Goal: Information Seeking & Learning: Learn about a topic

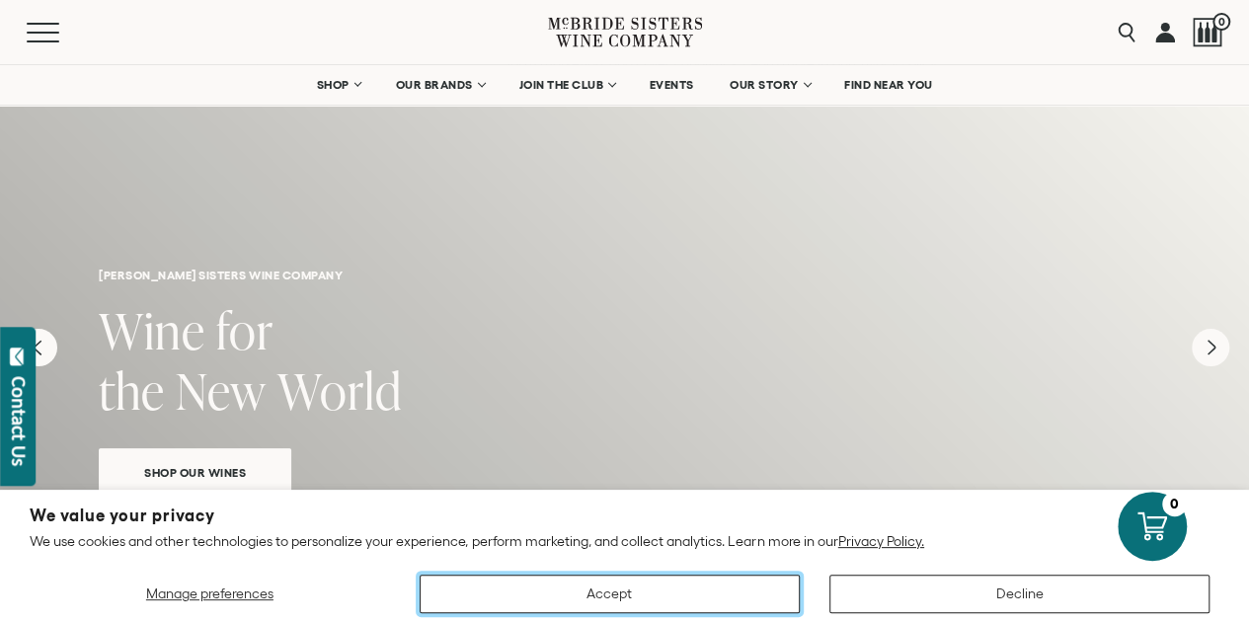
click at [656, 598] on button "Accept" at bounding box center [610, 594] width 380 height 39
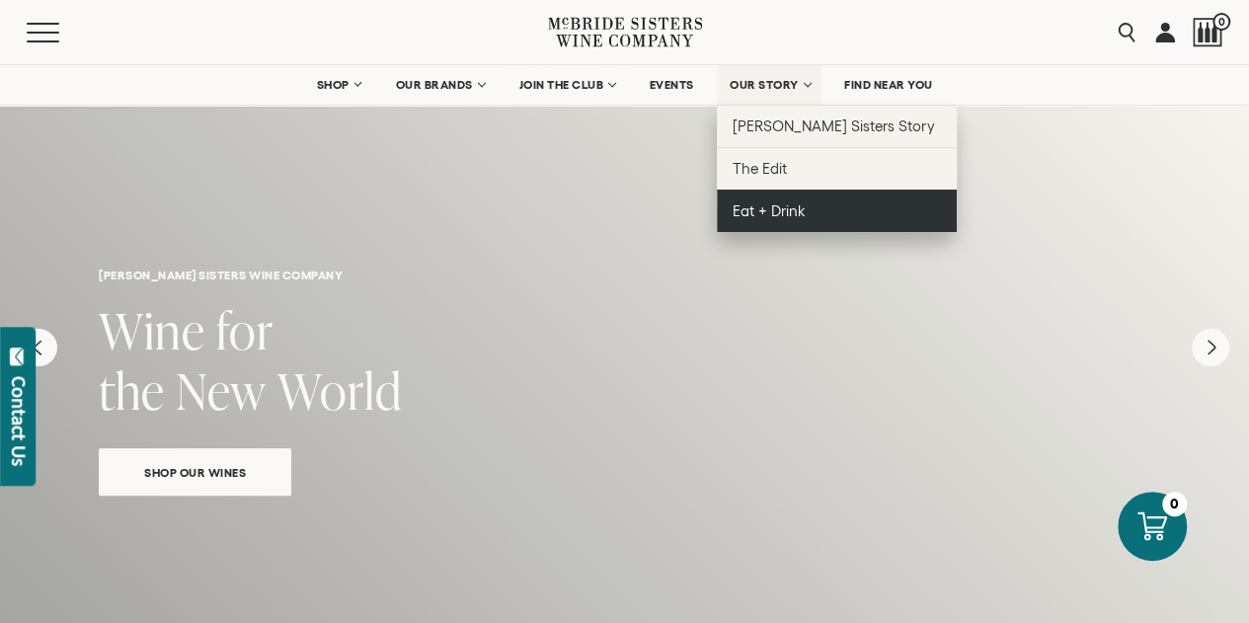
click at [736, 216] on span "Eat + Drink" at bounding box center [769, 210] width 73 height 17
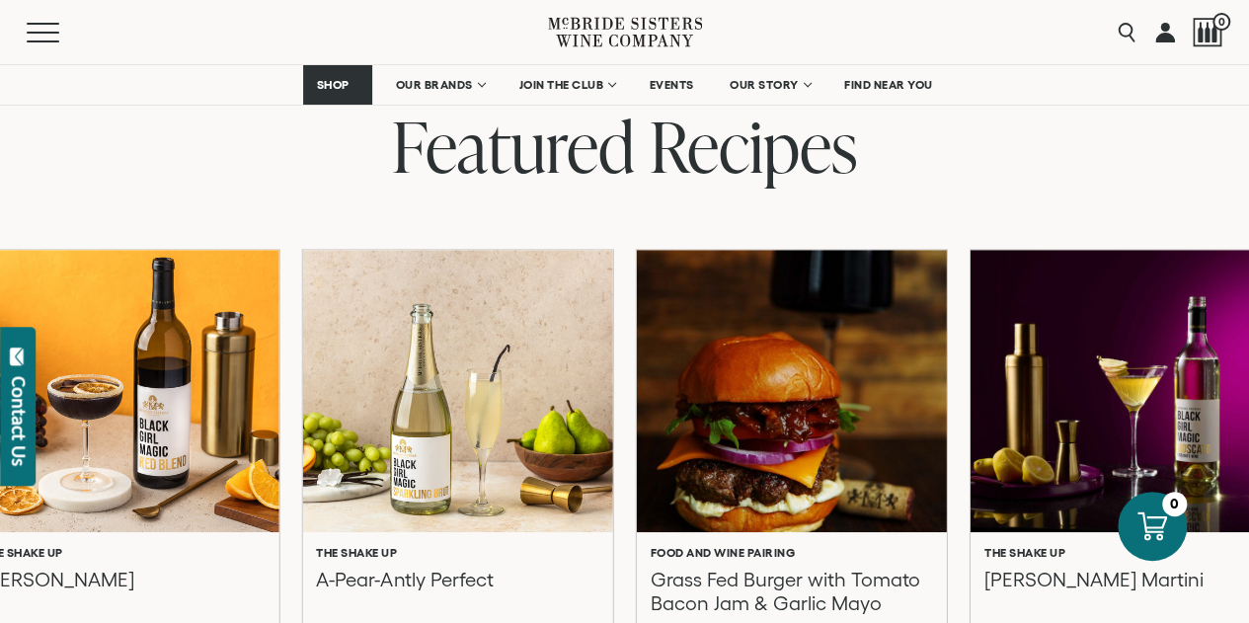
scroll to position [691, 0]
